Goal: Task Accomplishment & Management: Complete application form

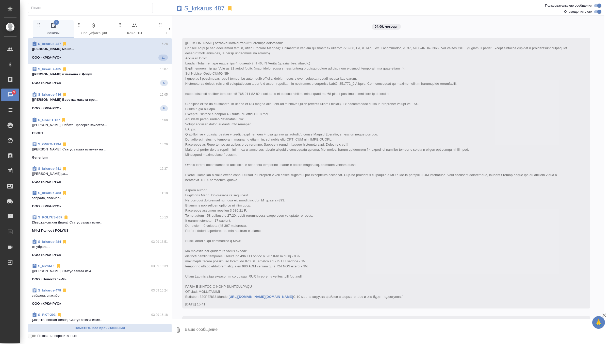
scroll to position [1033, 0]
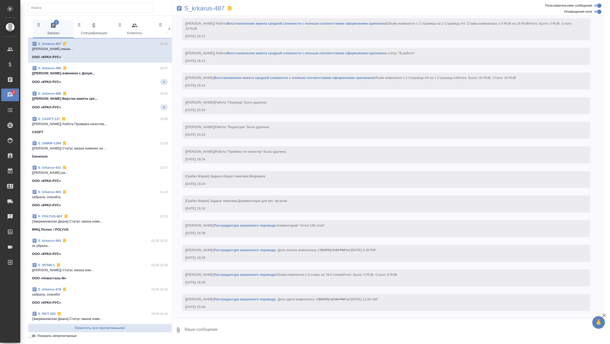
click at [145, 77] on span "S_krkarus-485 16:07 [[PERSON_NAME] изменена с Докум... ООО «КРКА-РУС» 5" at bounding box center [100, 75] width 136 height 19
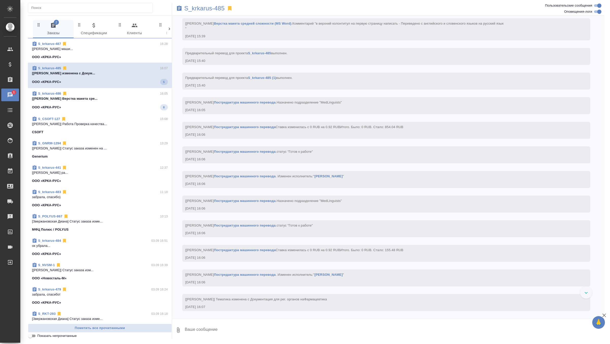
scroll to position [1674, 0]
click at [122, 104] on div "ООО «КРКА-РУС» 8" at bounding box center [100, 106] width 136 height 6
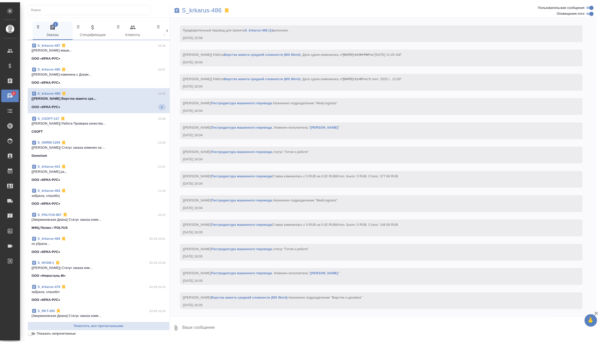
scroll to position [1547, 0]
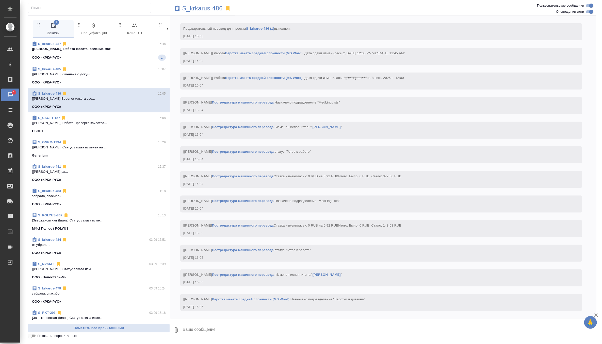
click at [129, 56] on div "ООО «КРКА-РУС» 1" at bounding box center [99, 58] width 134 height 6
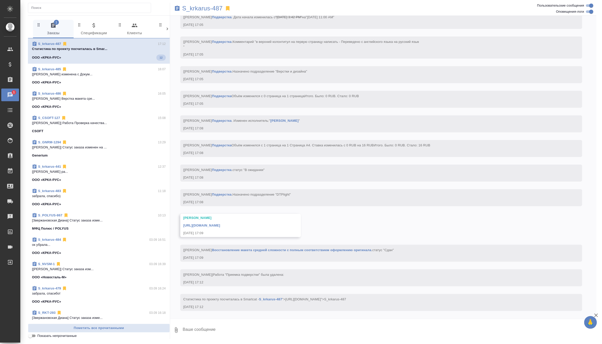
scroll to position [1509, 0]
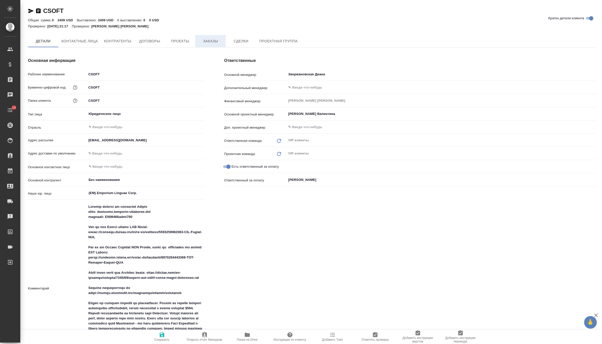
click at [213, 41] on span "Заказы" at bounding box center [210, 41] width 24 height 6
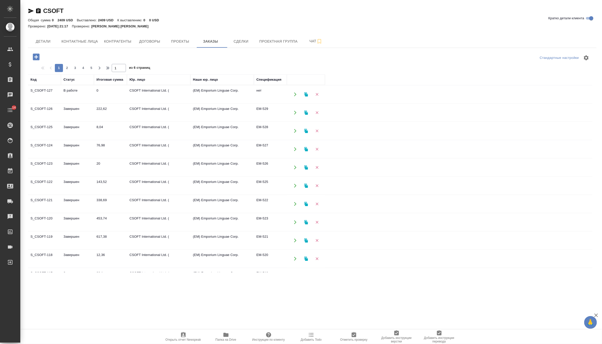
click at [97, 93] on td "0" at bounding box center [110, 95] width 33 height 18
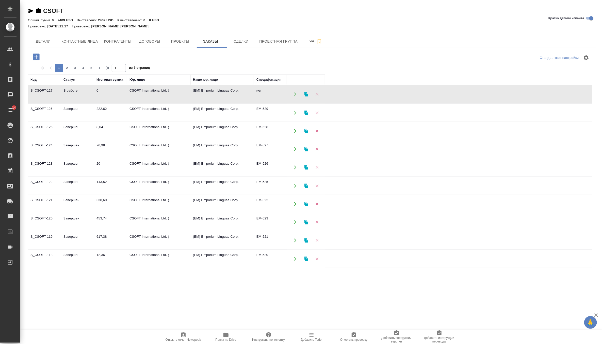
click at [97, 93] on td "0" at bounding box center [110, 95] width 33 height 18
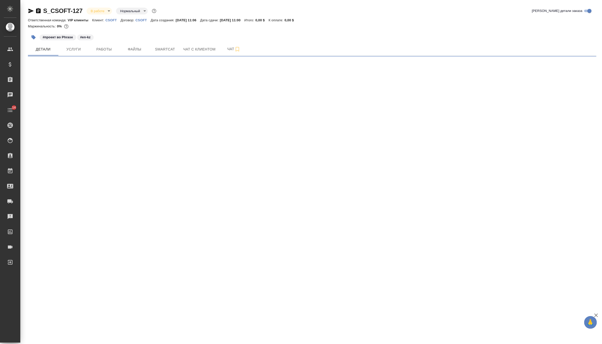
select select "RU"
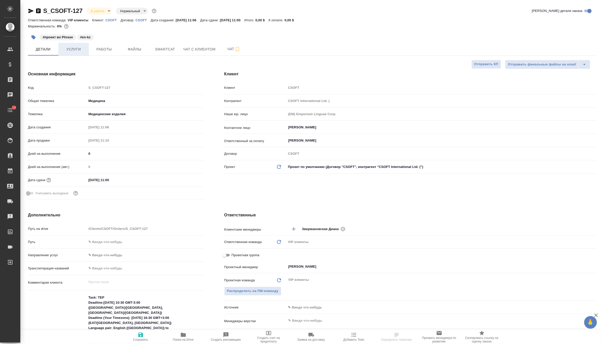
type textarea "x"
click at [74, 45] on button "Услуги" at bounding box center [73, 49] width 30 height 13
type textarea "x"
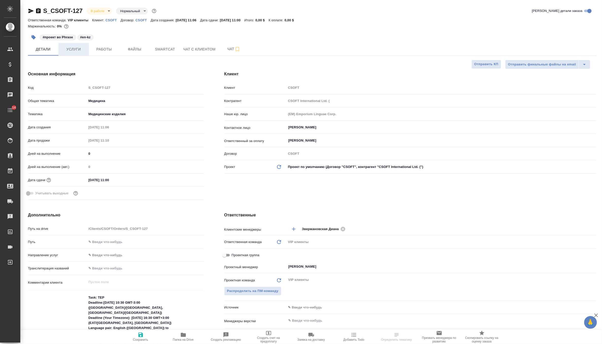
type textarea "x"
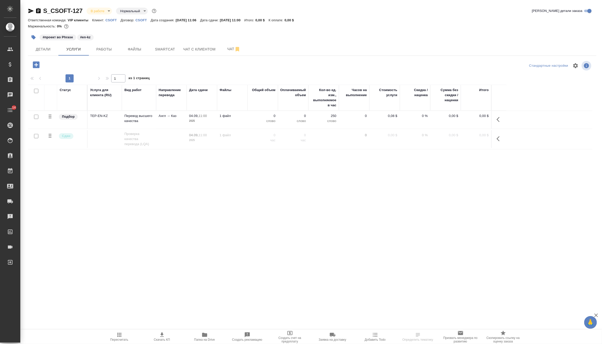
click at [170, 123] on td "Англ → Каз" at bounding box center [171, 120] width 30 height 18
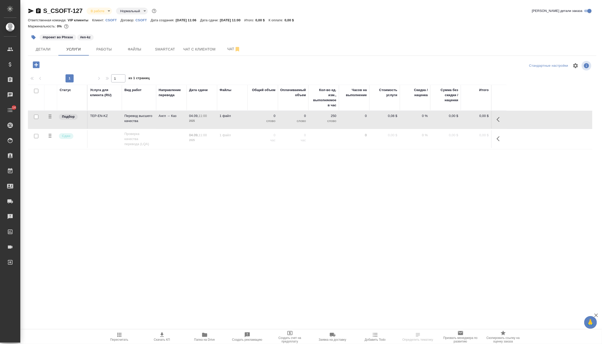
click at [170, 123] on td "Англ → Каз" at bounding box center [171, 120] width 30 height 18
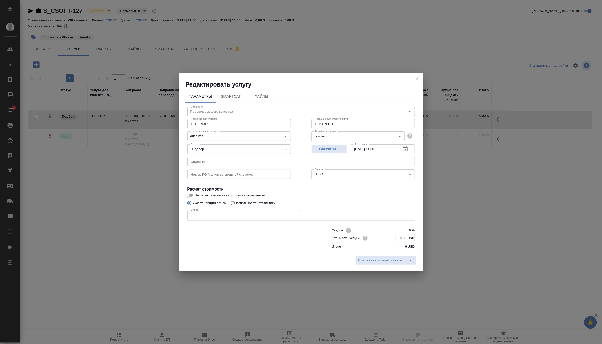
drag, startPoint x: 407, startPoint y: 237, endPoint x: 360, endPoint y: 237, distance: 47.0
click at [360, 237] on div "Стоимость услуги 0.08 USD" at bounding box center [373, 238] width 83 height 8
paste input "227"
type input "227.08 USD"
click at [259, 211] on input "0" at bounding box center [244, 215] width 114 height 9
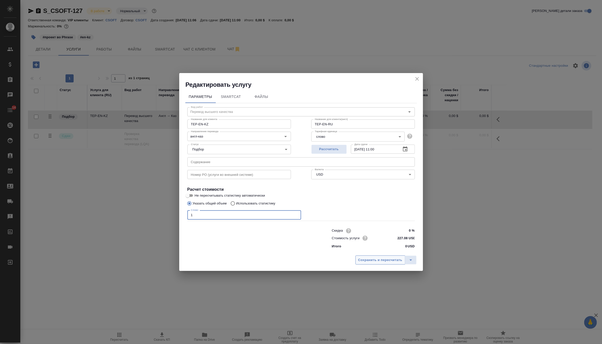
type input "1"
click at [377, 259] on span "Сохранить и пересчитать" at bounding box center [380, 261] width 44 height 6
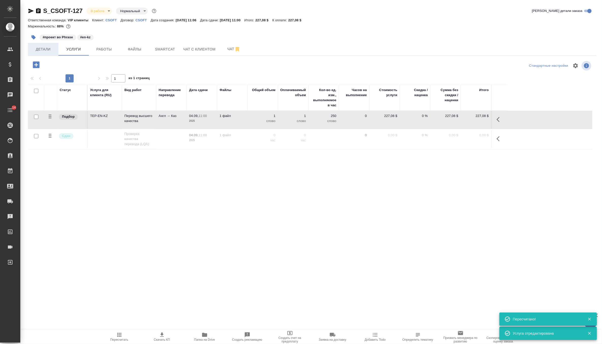
click at [40, 48] on span "Детали" at bounding box center [43, 49] width 24 height 6
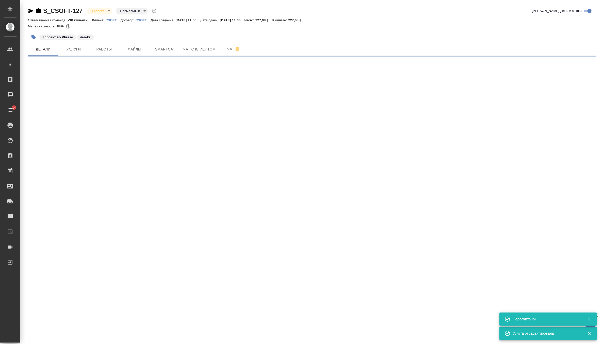
select select "RU"
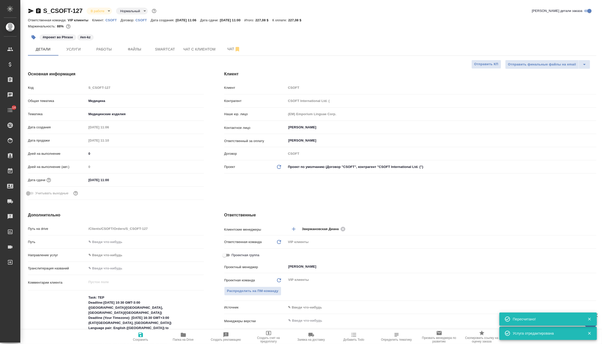
type textarea "x"
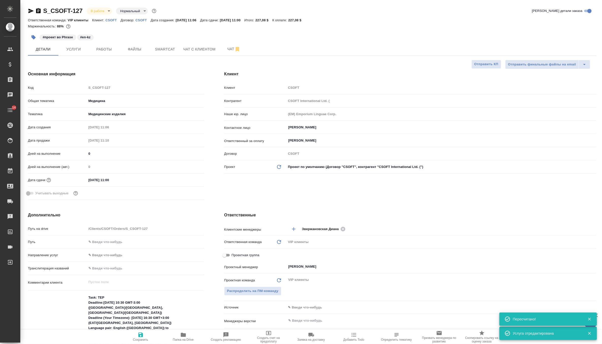
type textarea "x"
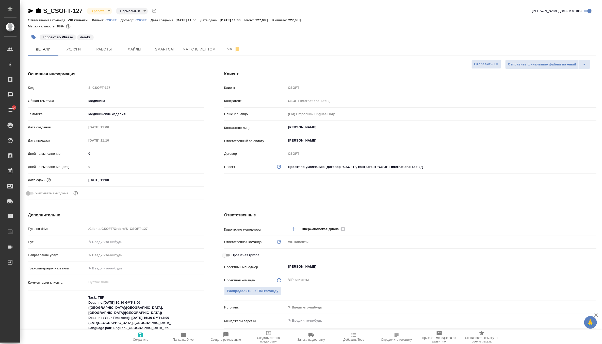
click at [34, 38] on icon "button" at bounding box center [34, 37] width 4 height 4
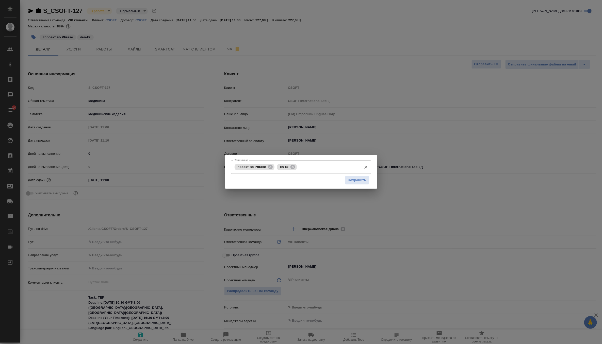
click at [312, 166] on input "Тэги заказа" at bounding box center [328, 167] width 61 height 9
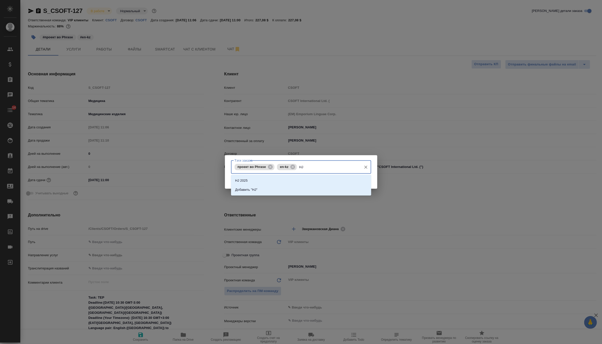
type input "H"
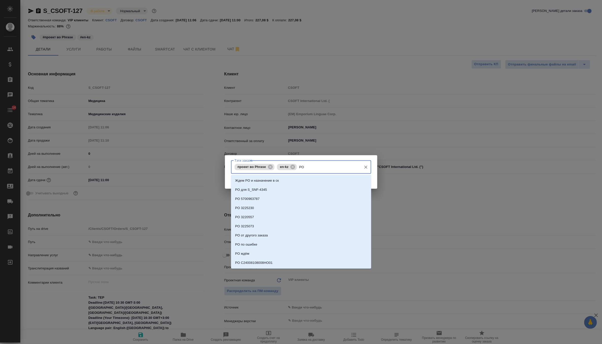
paste input "C25227309001KAZ201"
type input "PO C25227309001KAZ201"
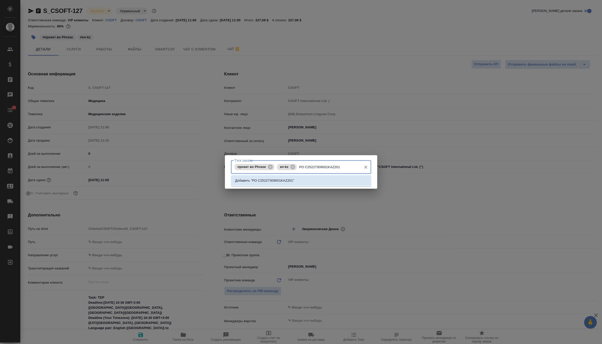
click at [309, 179] on li "Добавить "PO C25227309001KAZ201"" at bounding box center [301, 180] width 140 height 9
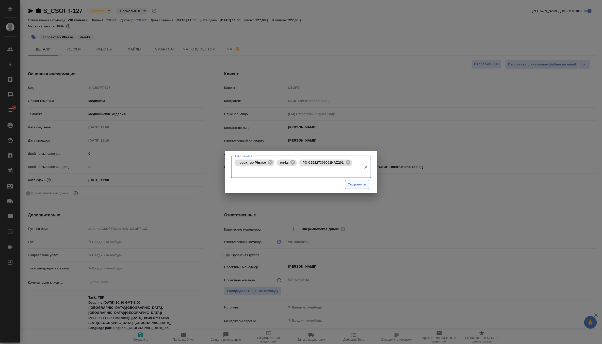
click at [357, 187] on span "Сохранить" at bounding box center [357, 185] width 19 height 6
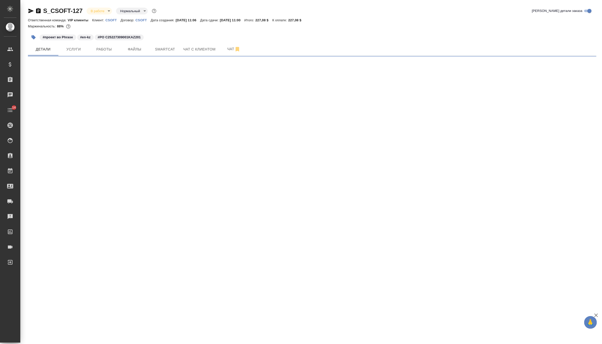
select select "RU"
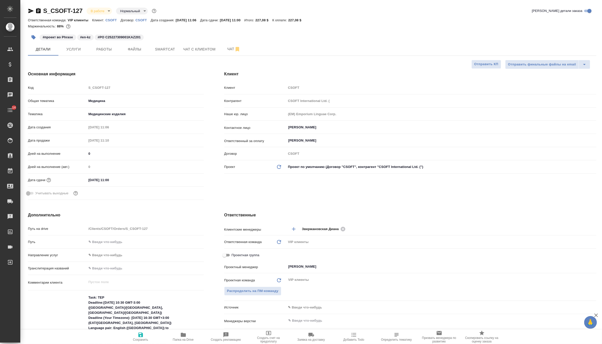
type textarea "x"
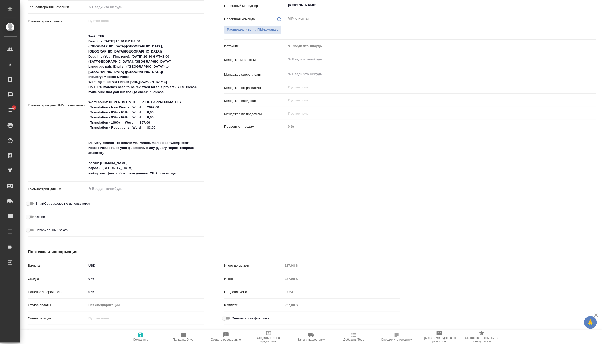
scroll to position [239, 0]
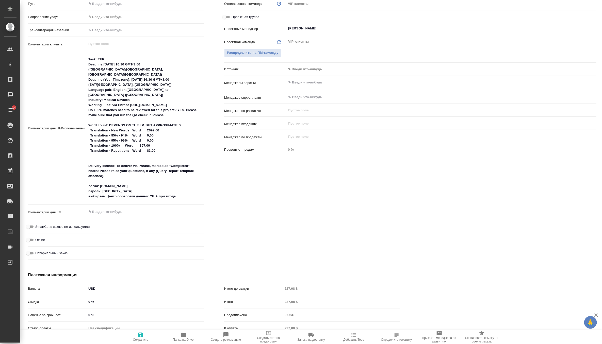
type textarea "x"
click at [129, 212] on textarea at bounding box center [145, 212] width 117 height 9
type textarea "H"
type textarea "x"
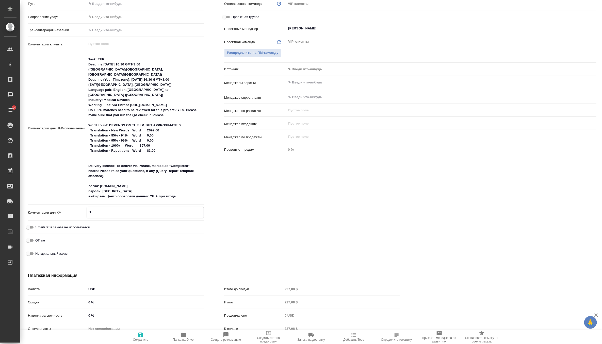
type textarea "x"
type textarea "P"
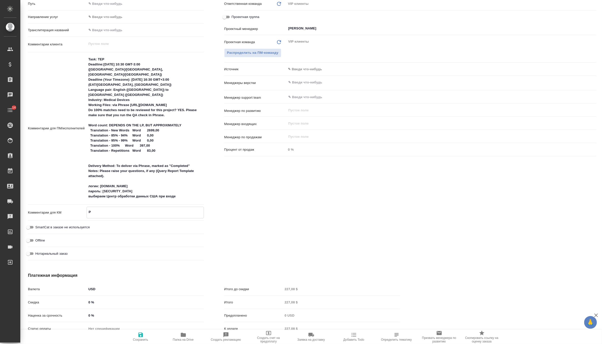
type textarea "x"
type textarea "PO"
type textarea "x"
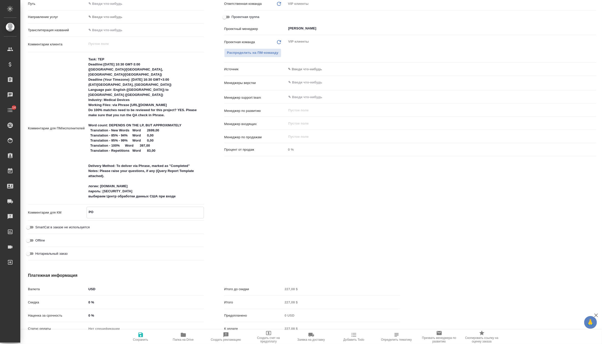
type textarea "x"
type textarea "PO"
type textarea "x"
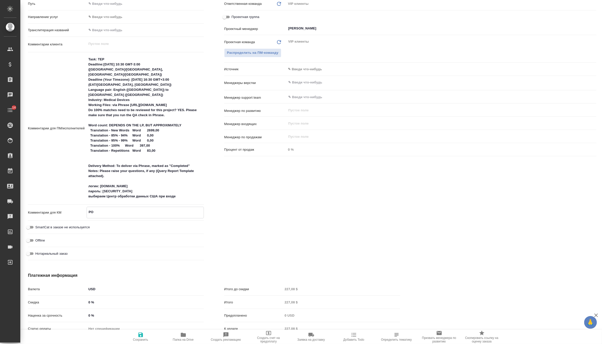
type textarea "x"
paste textarea "C25227309001KAZ201"
type textarea "x"
type textarea "PO C25227309001KAZ201"
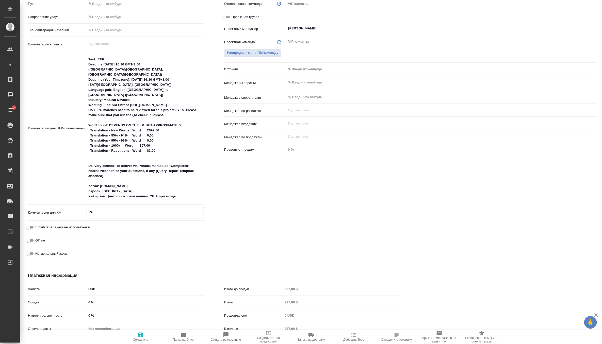
type textarea "x"
type textarea "PO C25227309001KAZ201"
type textarea "x"
click at [140, 336] on icon "button" at bounding box center [140, 335] width 5 height 5
type textarea "x"
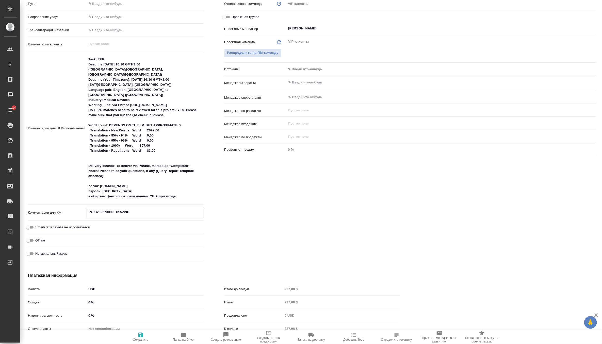
type textarea "x"
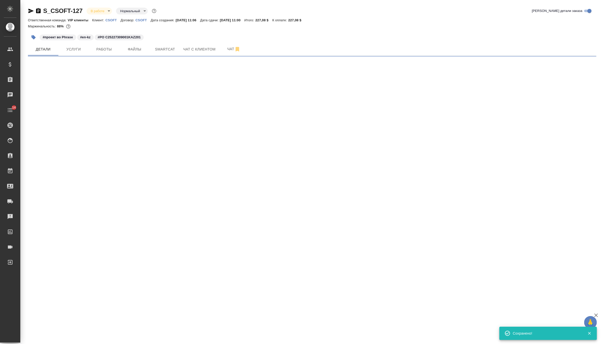
scroll to position [0, 0]
select select "RU"
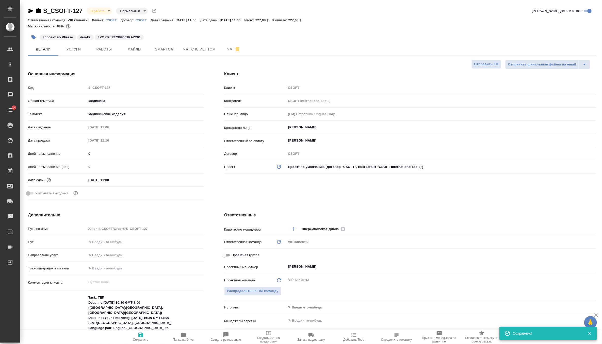
type textarea "x"
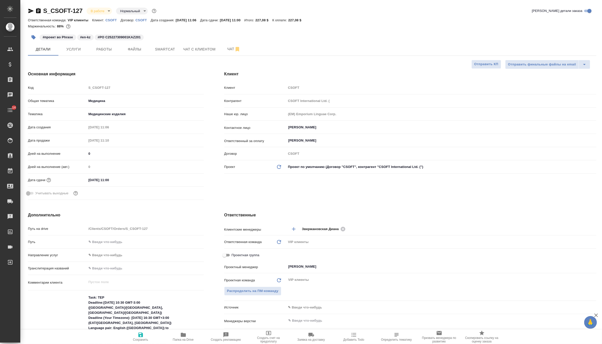
type textarea "x"
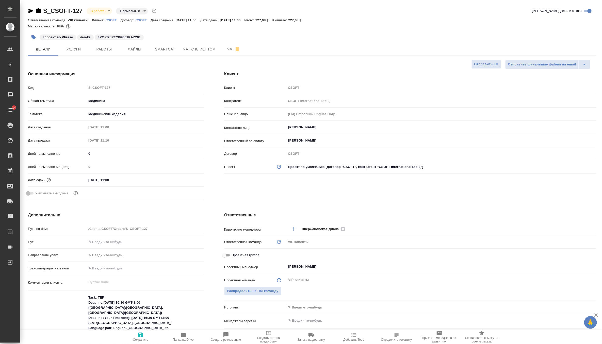
type textarea "x"
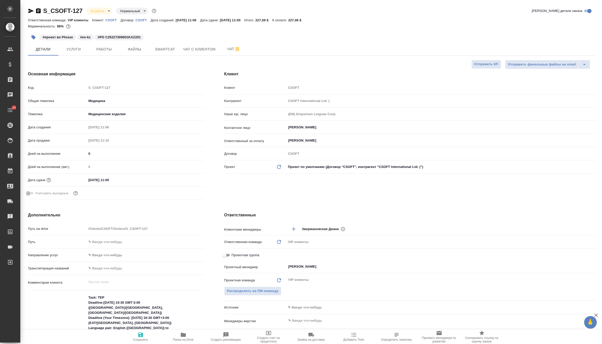
type textarea "x"
